Goal: Navigation & Orientation: Go to known website

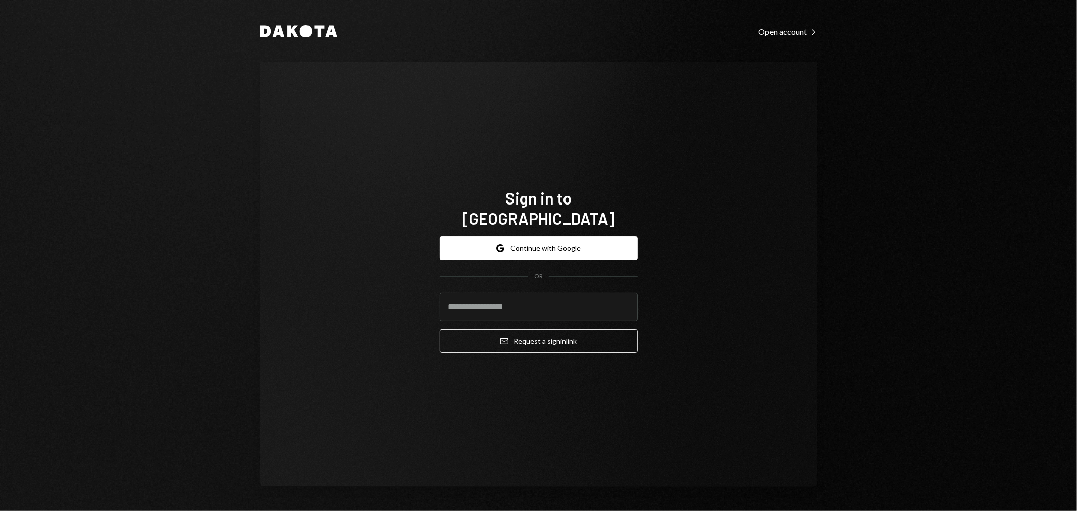
type input "**********"
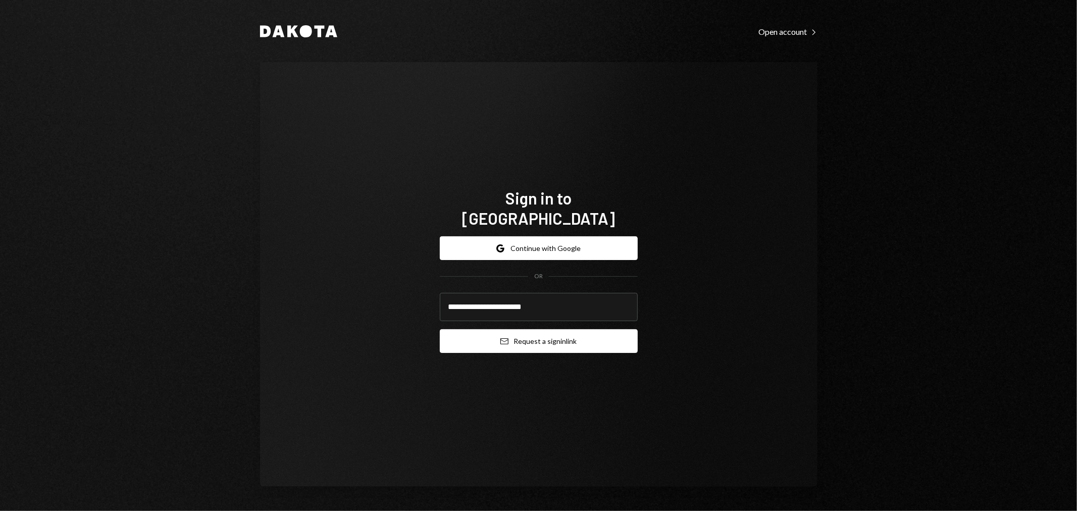
click at [524, 329] on button "Email Request a sign in link" at bounding box center [539, 341] width 198 height 24
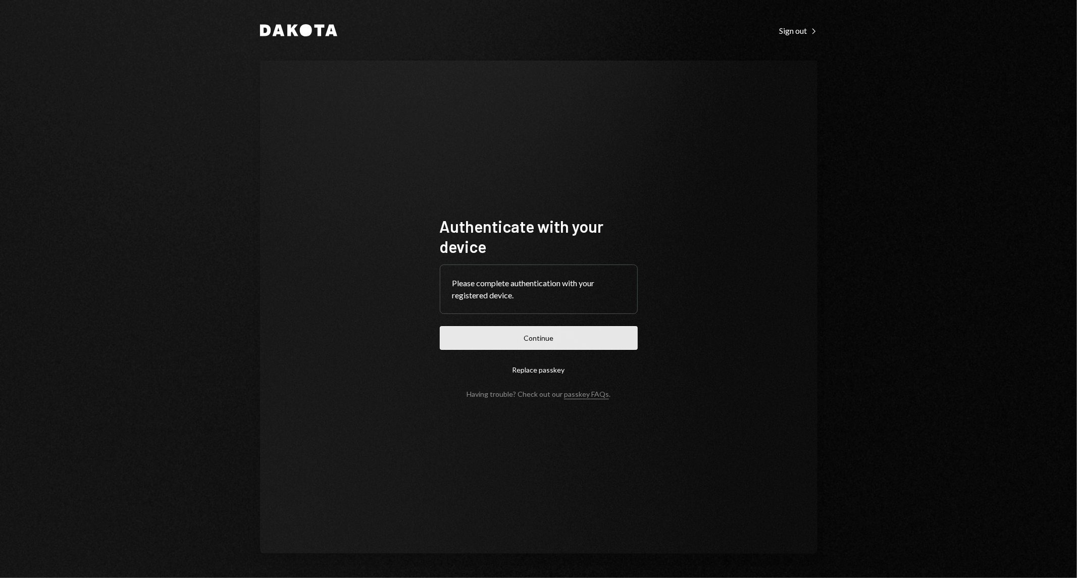
click at [537, 350] on button "Continue" at bounding box center [539, 338] width 198 height 24
